Goal: Task Accomplishment & Management: Use online tool/utility

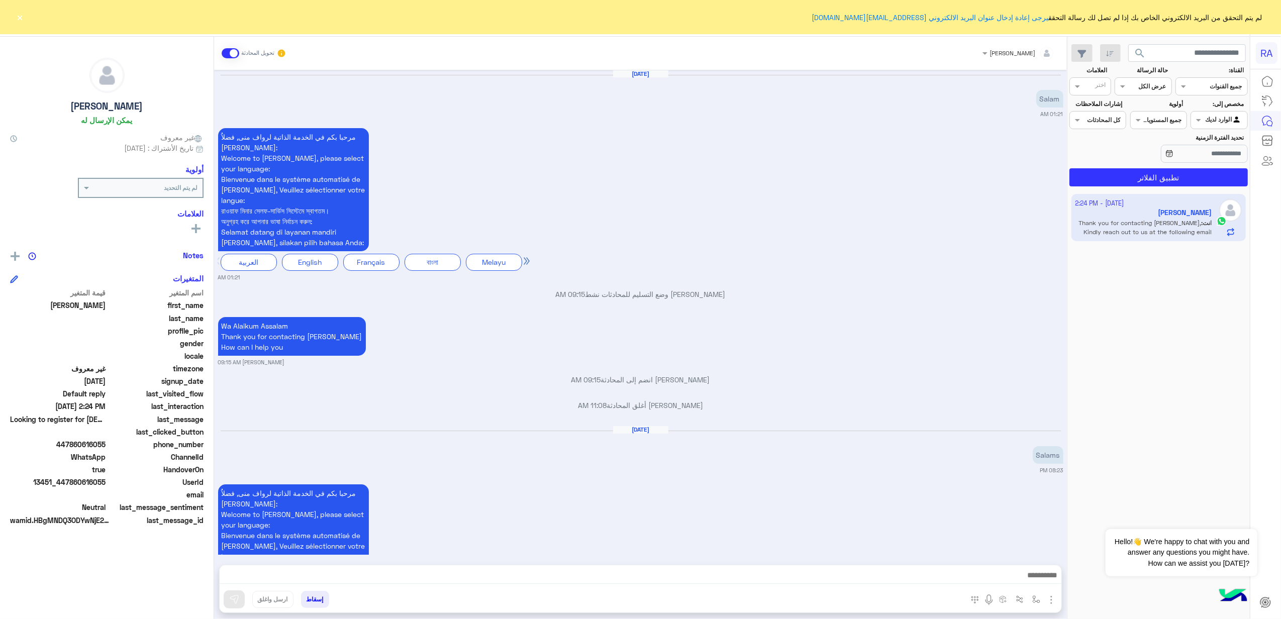
scroll to position [895, 0]
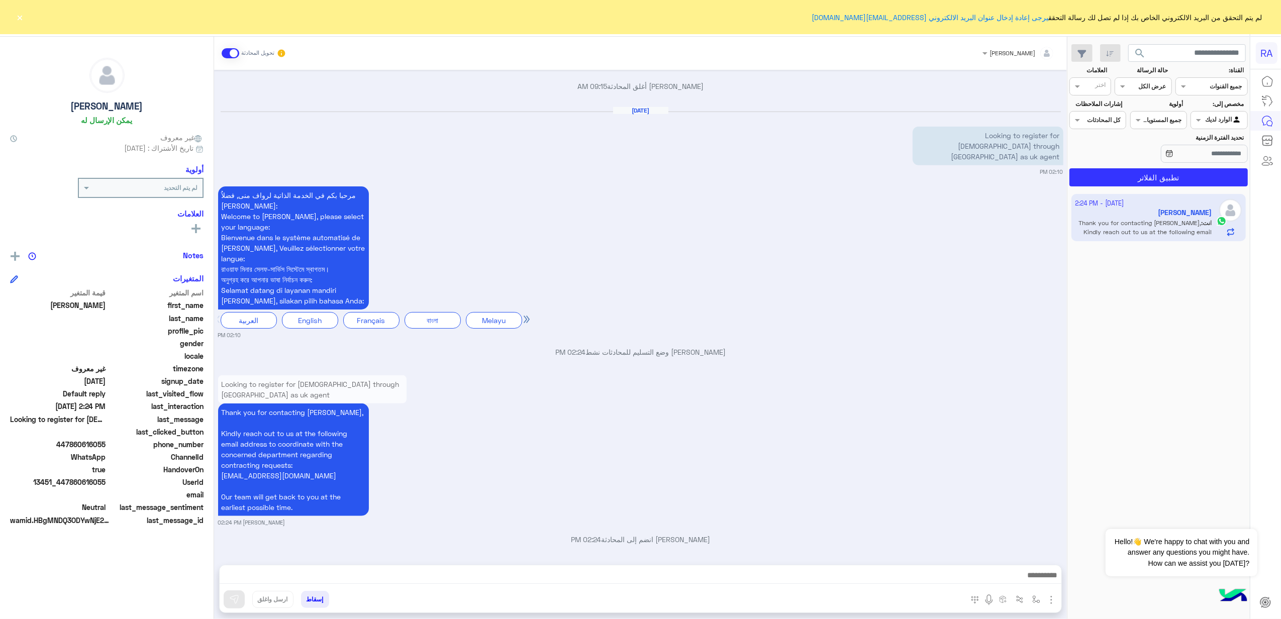
click at [228, 48] on span at bounding box center [231, 53] width 18 height 10
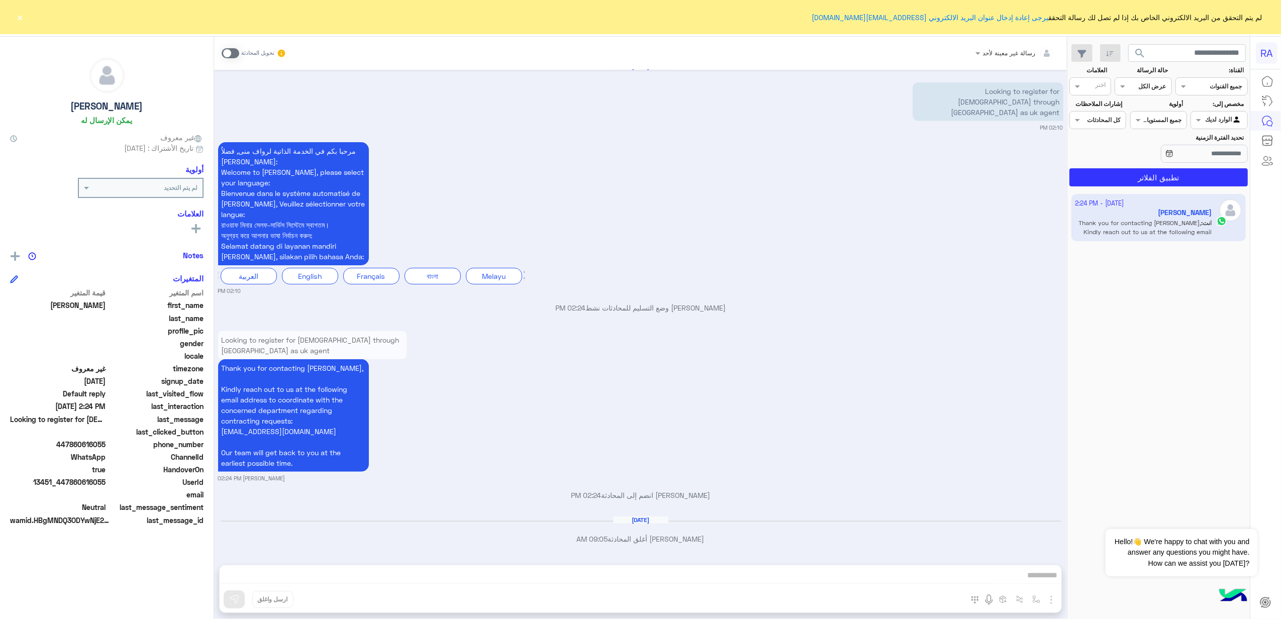
click at [1214, 119] on div at bounding box center [1219, 119] width 56 height 10
click at [1221, 163] on div "غير معينة" at bounding box center [1219, 160] width 57 height 20
click at [1206, 171] on button "تطبيق الفلاتر" at bounding box center [1159, 177] width 178 height 18
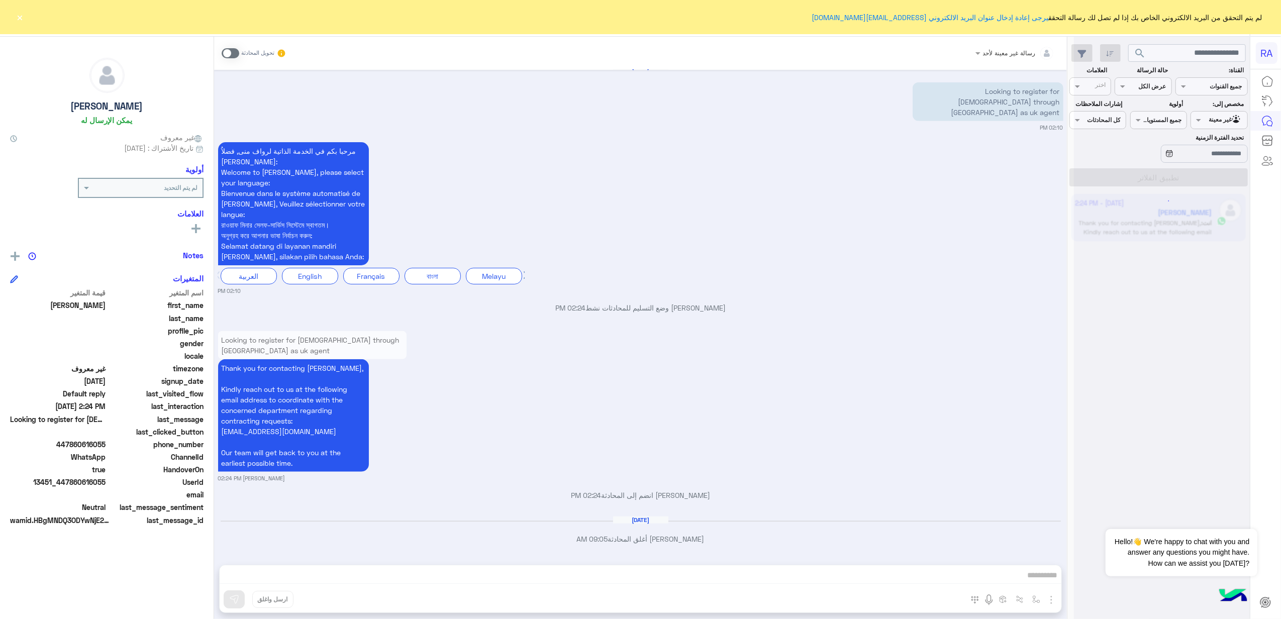
click at [19, 13] on button "×" at bounding box center [20, 17] width 10 height 10
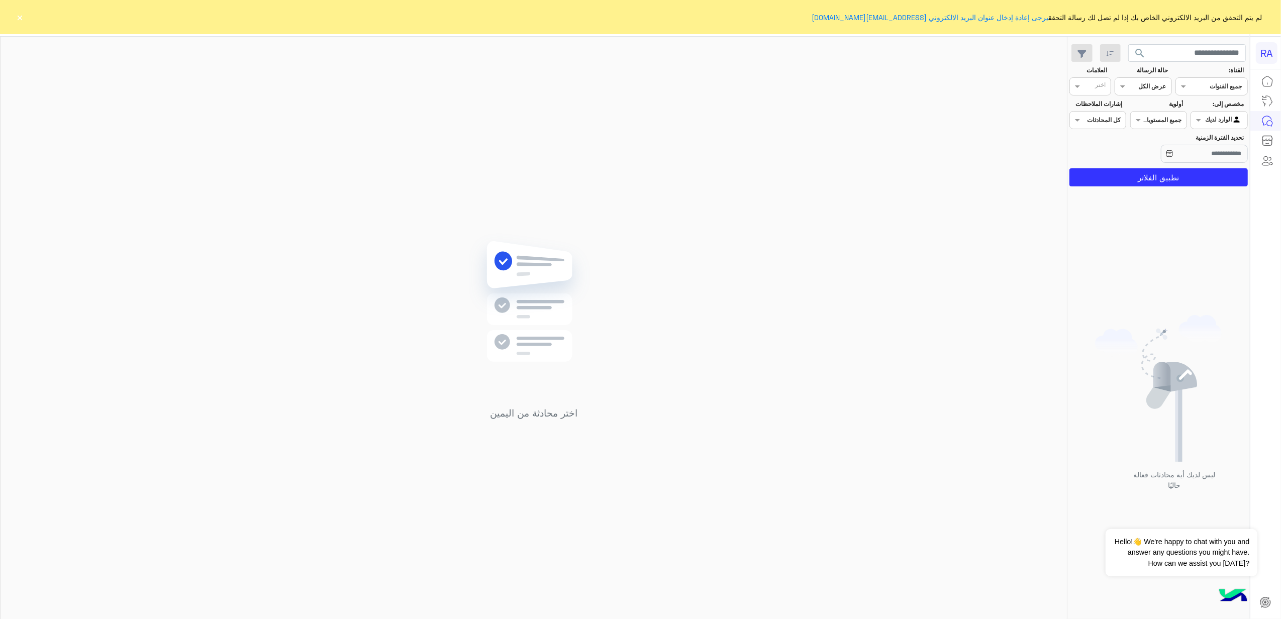
click at [19, 20] on button "×" at bounding box center [20, 17] width 10 height 10
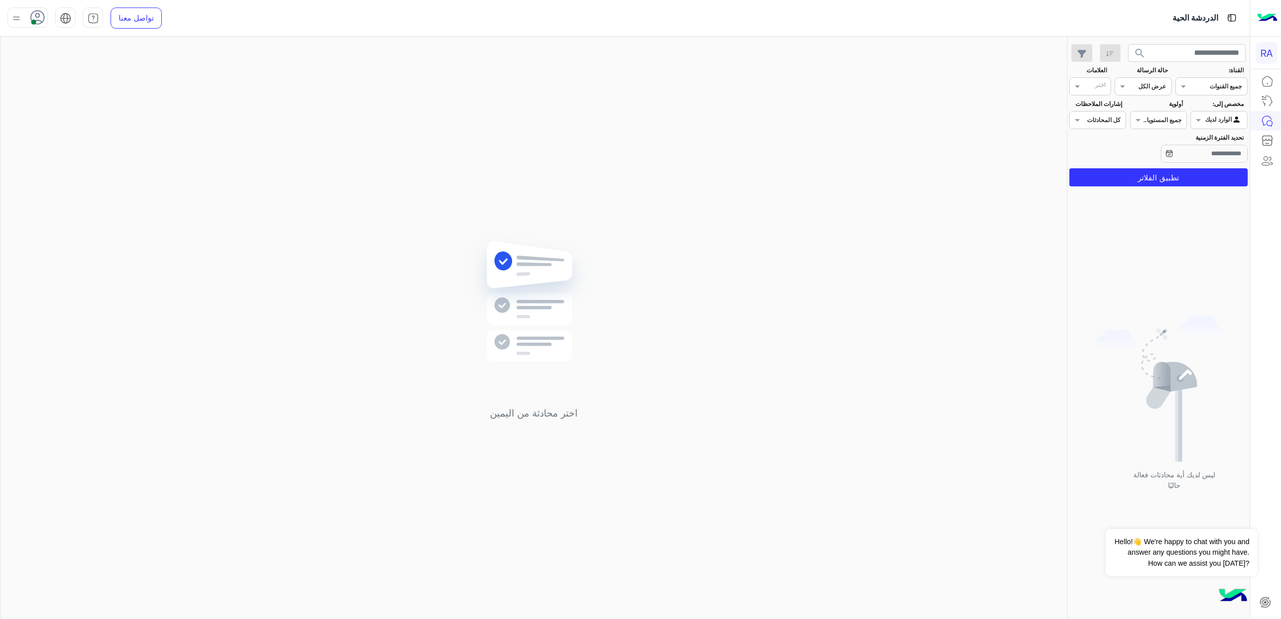
click at [1229, 121] on input "text" at bounding box center [1230, 119] width 23 height 9
click at [1212, 163] on div "غير معينة" at bounding box center [1219, 160] width 57 height 20
click at [1175, 178] on button "تطبيق الفلاتر" at bounding box center [1159, 177] width 178 height 18
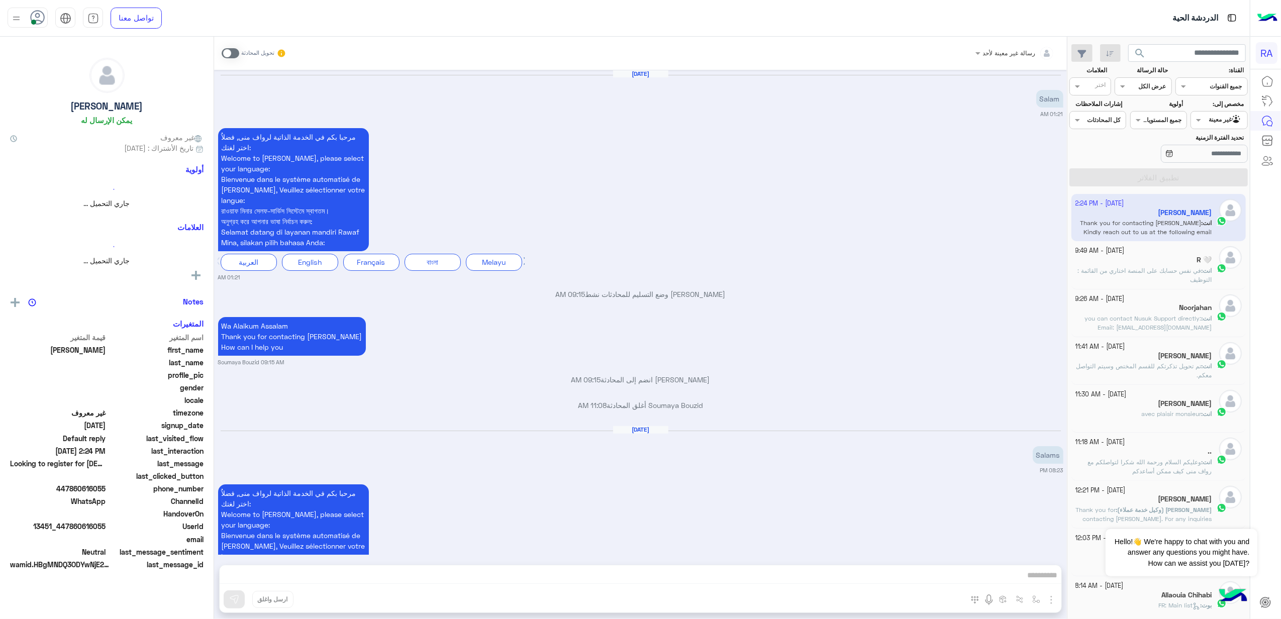
scroll to position [939, 0]
